Goal: Contribute content: Add original content to the website for others to see

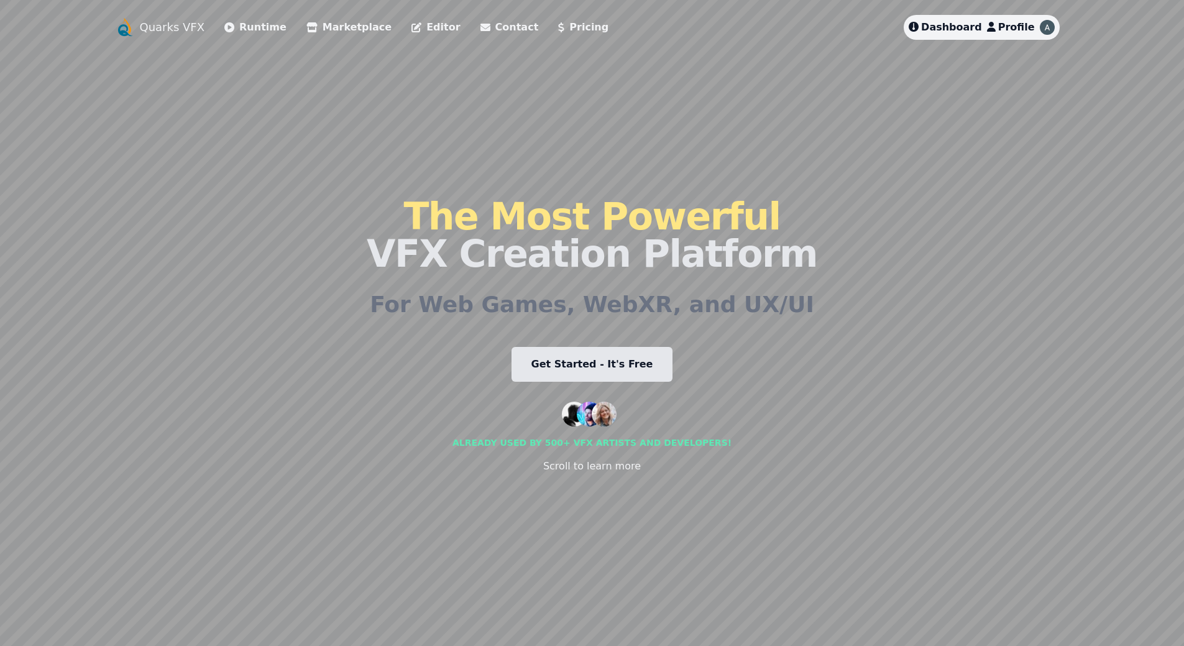
click at [972, 25] on span "Dashboard" at bounding box center [951, 27] width 61 height 12
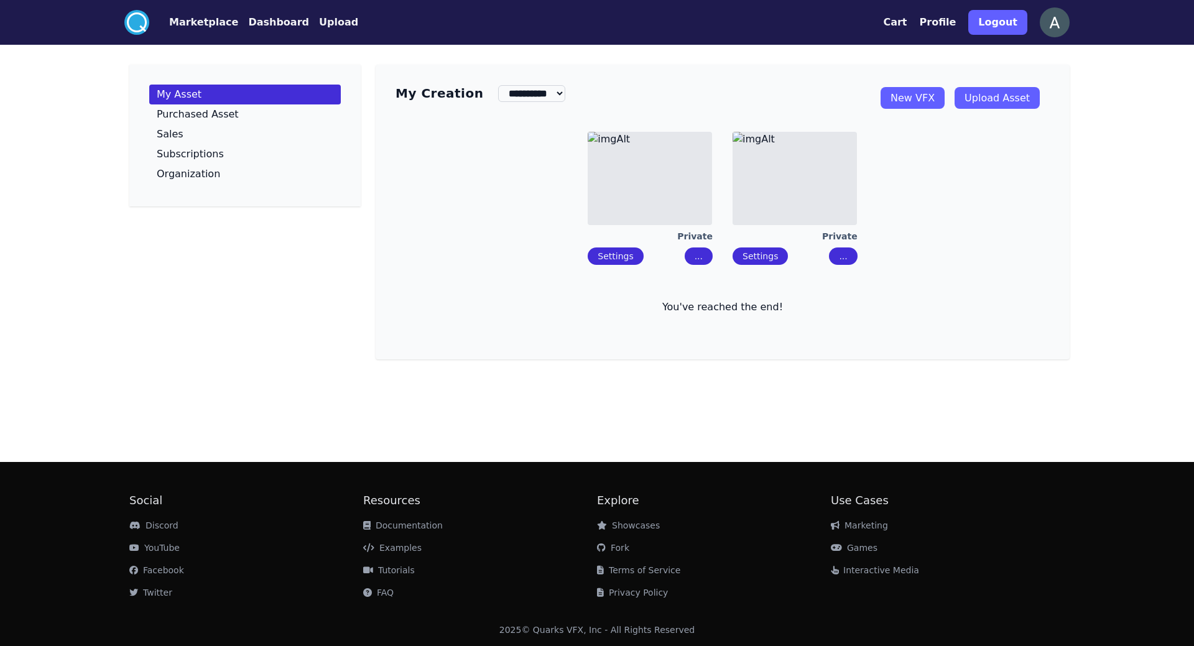
click at [996, 97] on link "Upload Asset" at bounding box center [996, 98] width 85 height 22
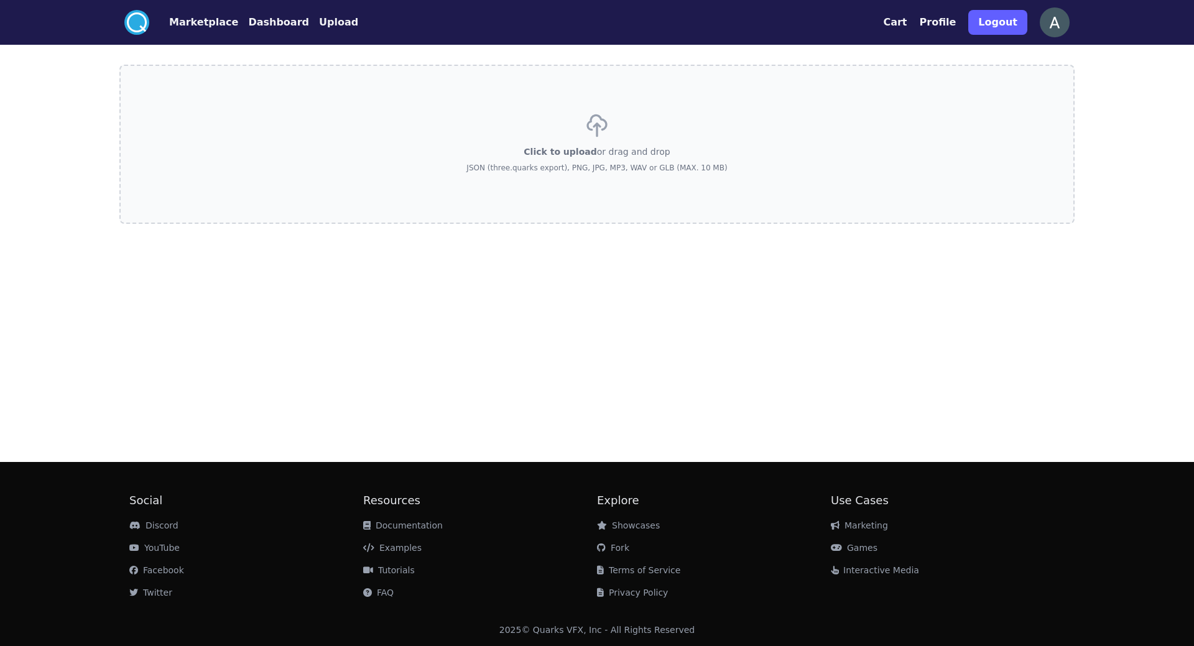
click at [547, 142] on div "Click to upload or drag and drop JSON (three.quarks export), PNG, JPG, MP3, WAV…" at bounding box center [596, 144] width 261 height 87
click at [0, 0] on input "Click to upload or drag and drop JSON (three.quarks export), PNG, JPG, MP3, WAV…" at bounding box center [0, 0] width 0 height 0
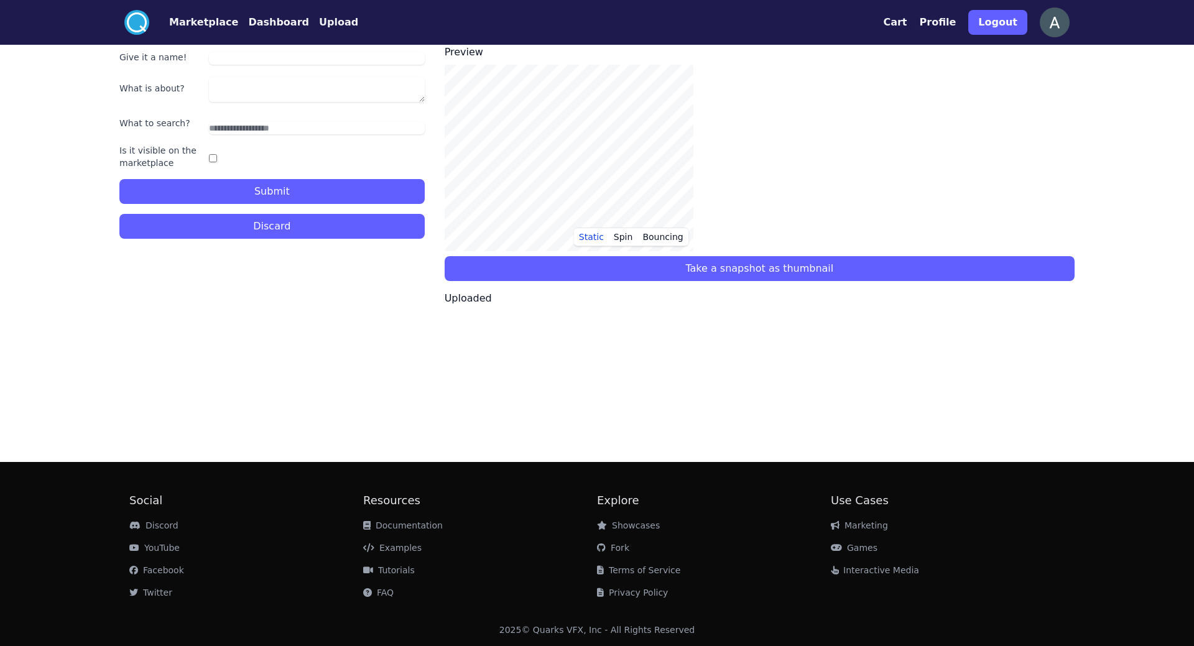
click at [259, 17] on button "Dashboard" at bounding box center [278, 22] width 61 height 15
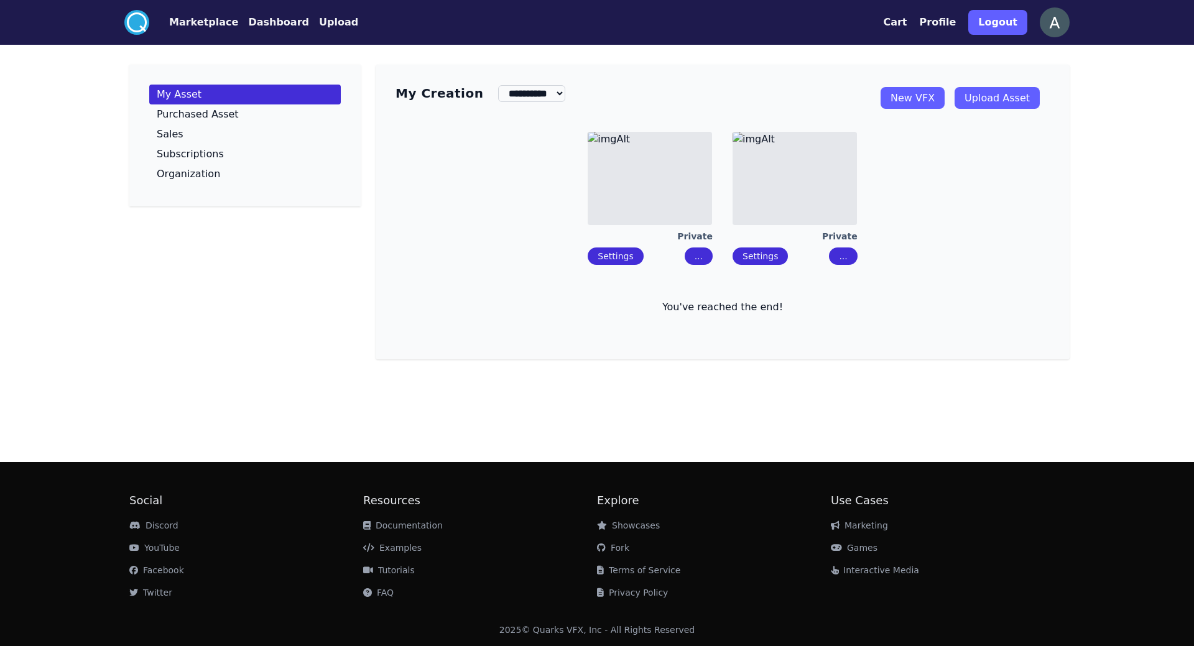
click at [911, 93] on link "New VFX" at bounding box center [912, 98] width 64 height 22
